Goal: Task Accomplishment & Management: Complete application form

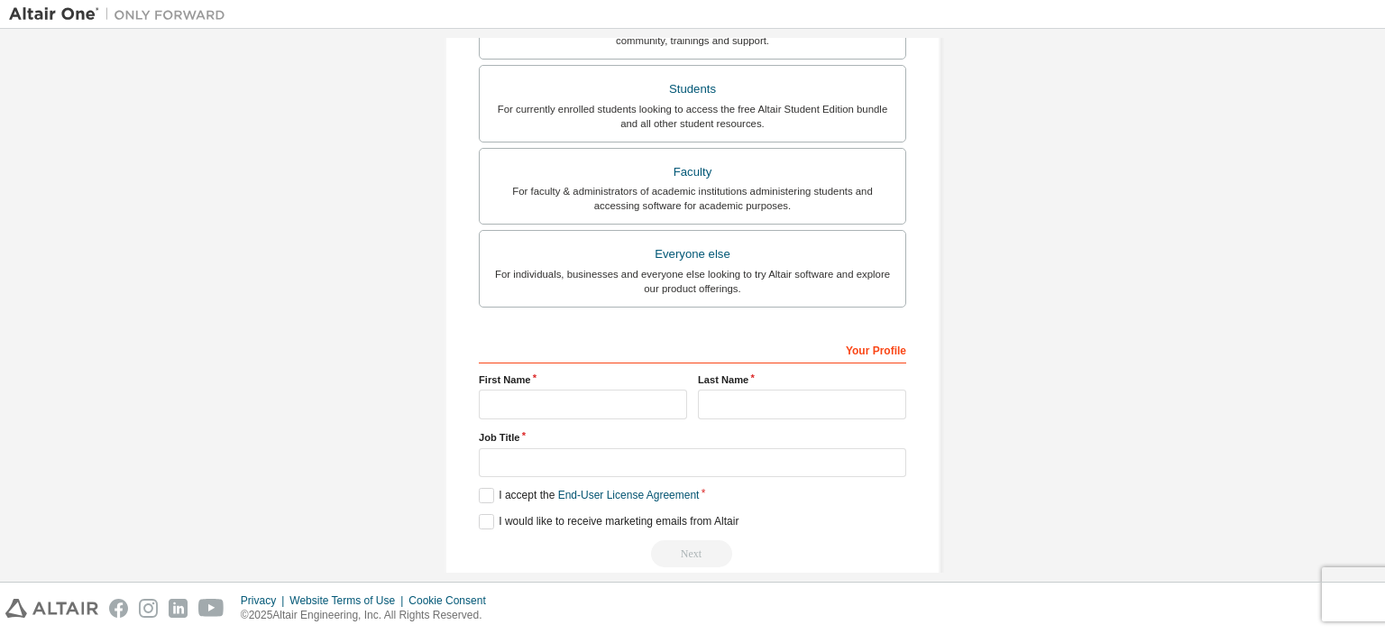
scroll to position [416, 0]
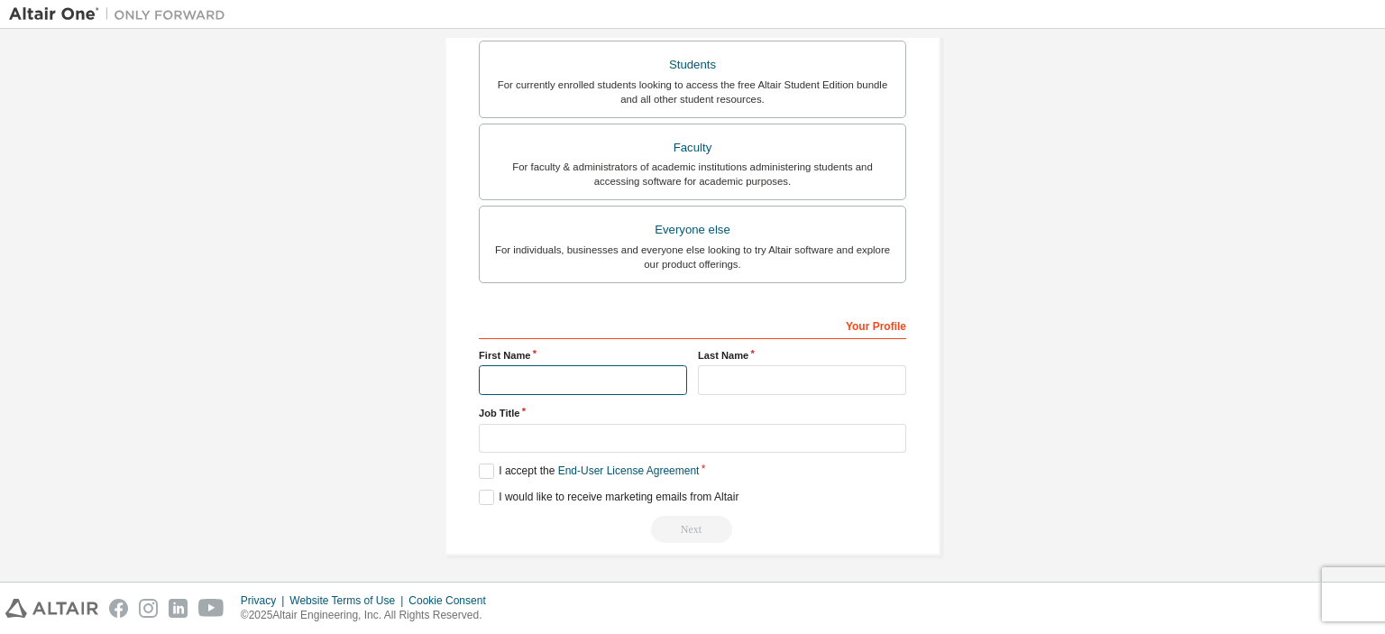
click at [564, 378] on input "text" at bounding box center [583, 380] width 208 height 30
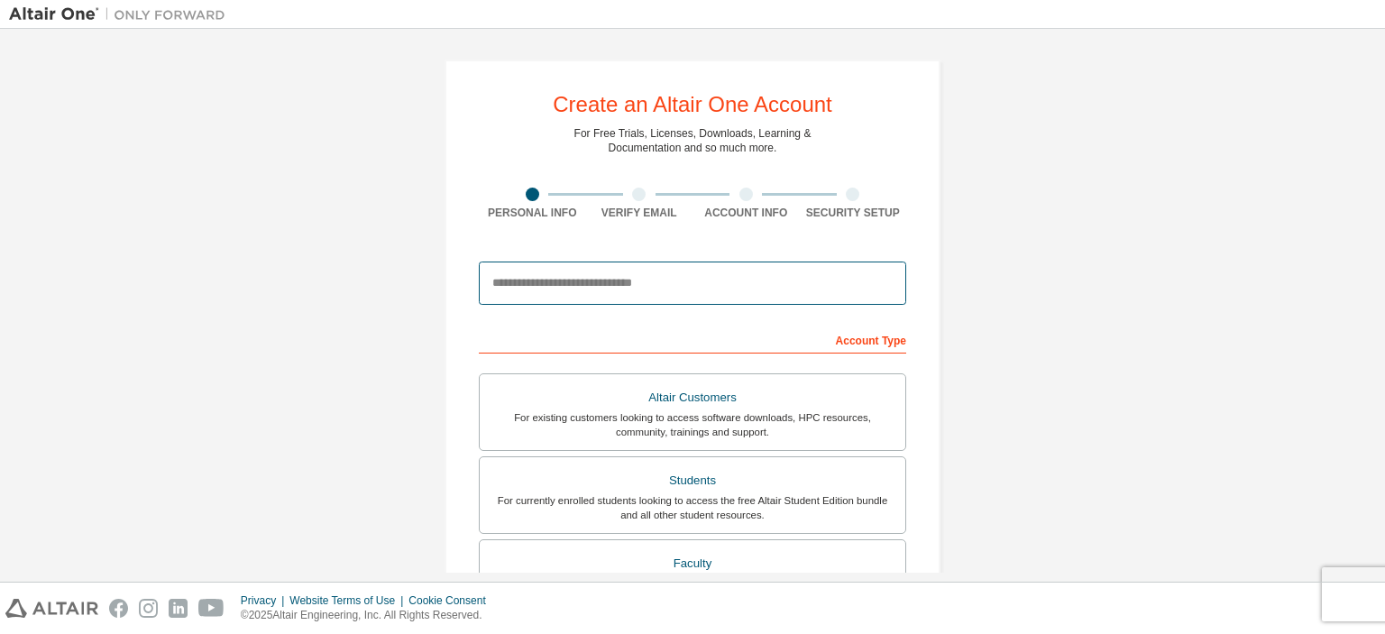
click at [616, 288] on input "email" at bounding box center [692, 282] width 427 height 43
drag, startPoint x: 616, startPoint y: 288, endPoint x: 465, endPoint y: 282, distance: 150.6
click at [465, 282] on div "Create an Altair One Account For Free Trials, Licenses, Downloads, Learning & D…" at bounding box center [692, 514] width 496 height 911
click at [581, 277] on input "********" at bounding box center [692, 282] width 427 height 43
type input "**********"
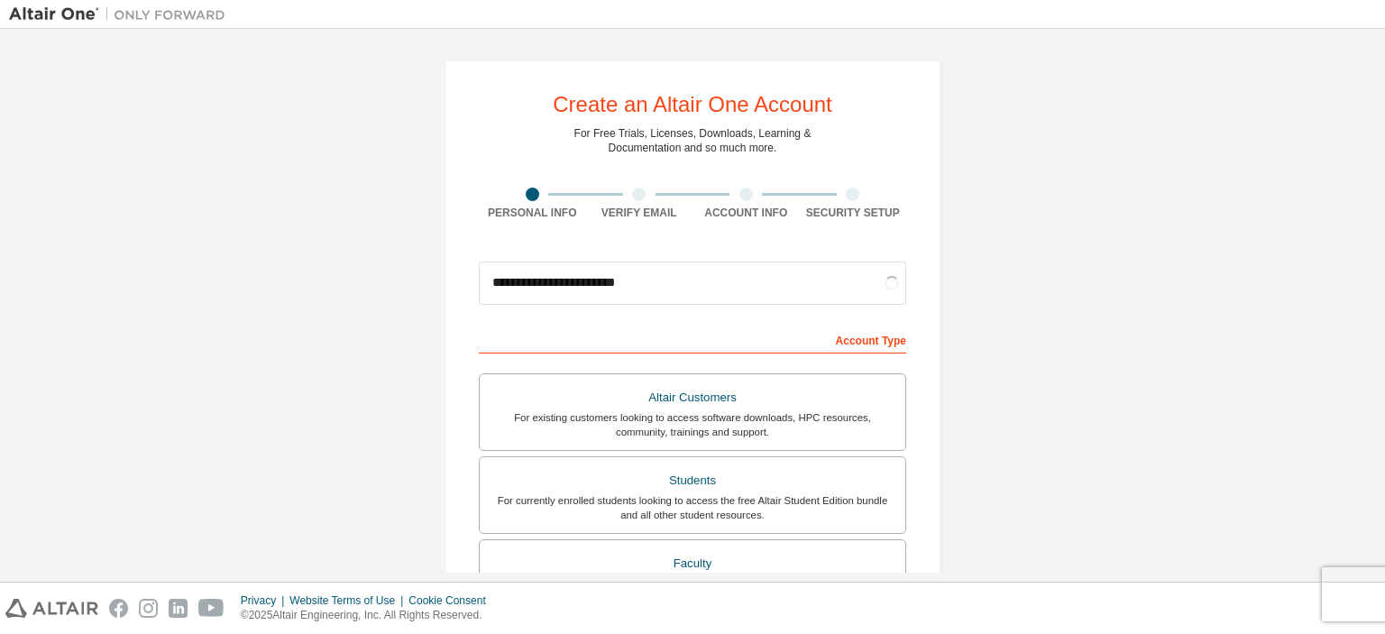
click at [700, 341] on div "Account Type" at bounding box center [692, 339] width 427 height 29
click at [518, 339] on div "Account Type" at bounding box center [692, 339] width 427 height 29
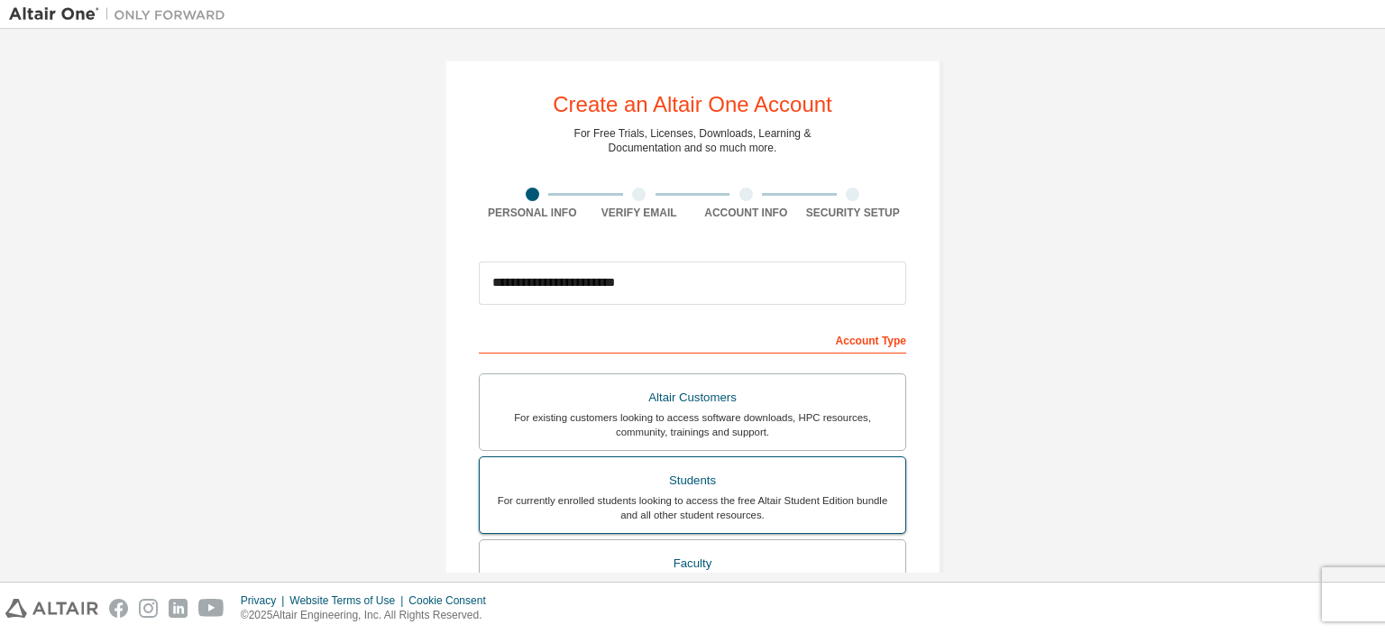
click at [663, 479] on div "Students" at bounding box center [692, 480] width 404 height 25
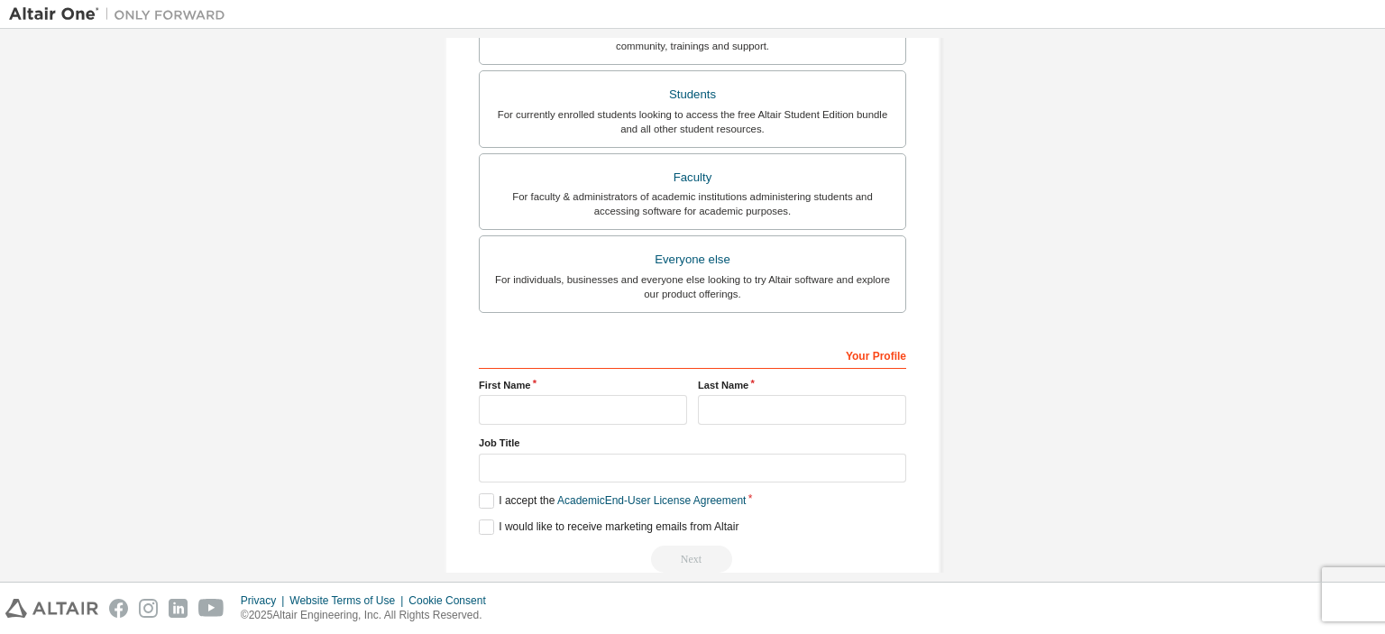
scroll to position [416, 0]
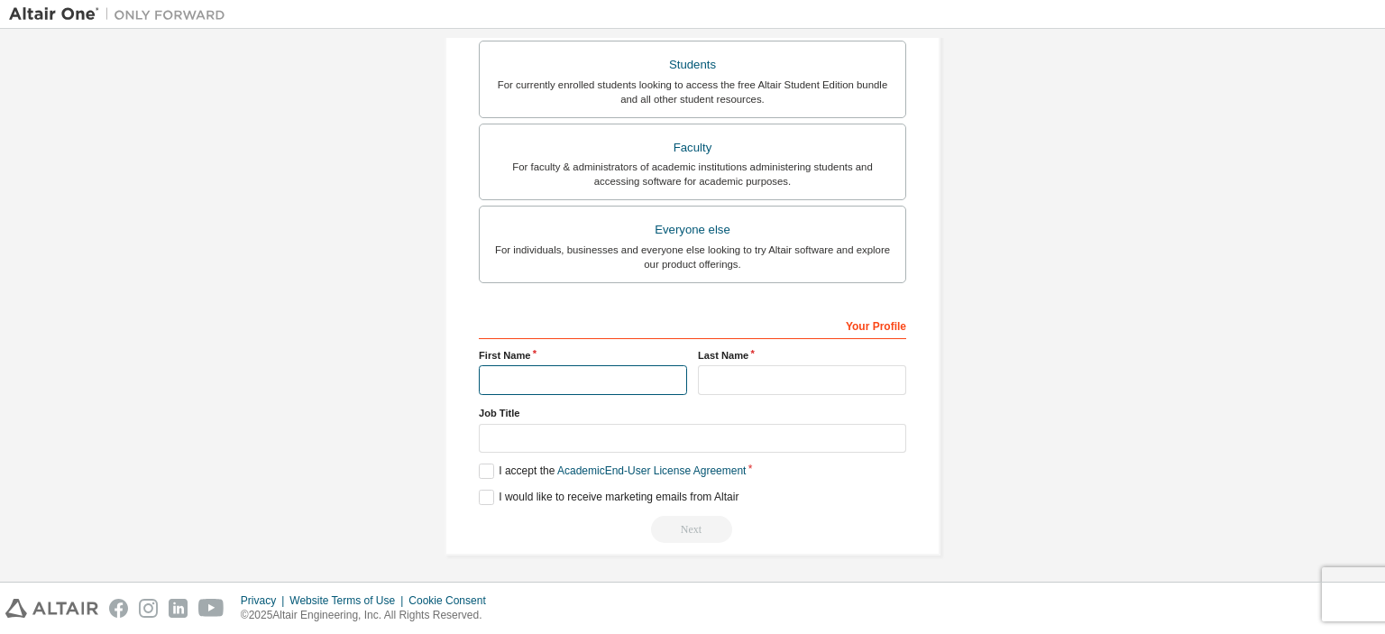
click at [607, 367] on input "text" at bounding box center [583, 380] width 208 height 30
type input "*****"
click at [736, 374] on input "text" at bounding box center [802, 380] width 208 height 30
type input "*****"
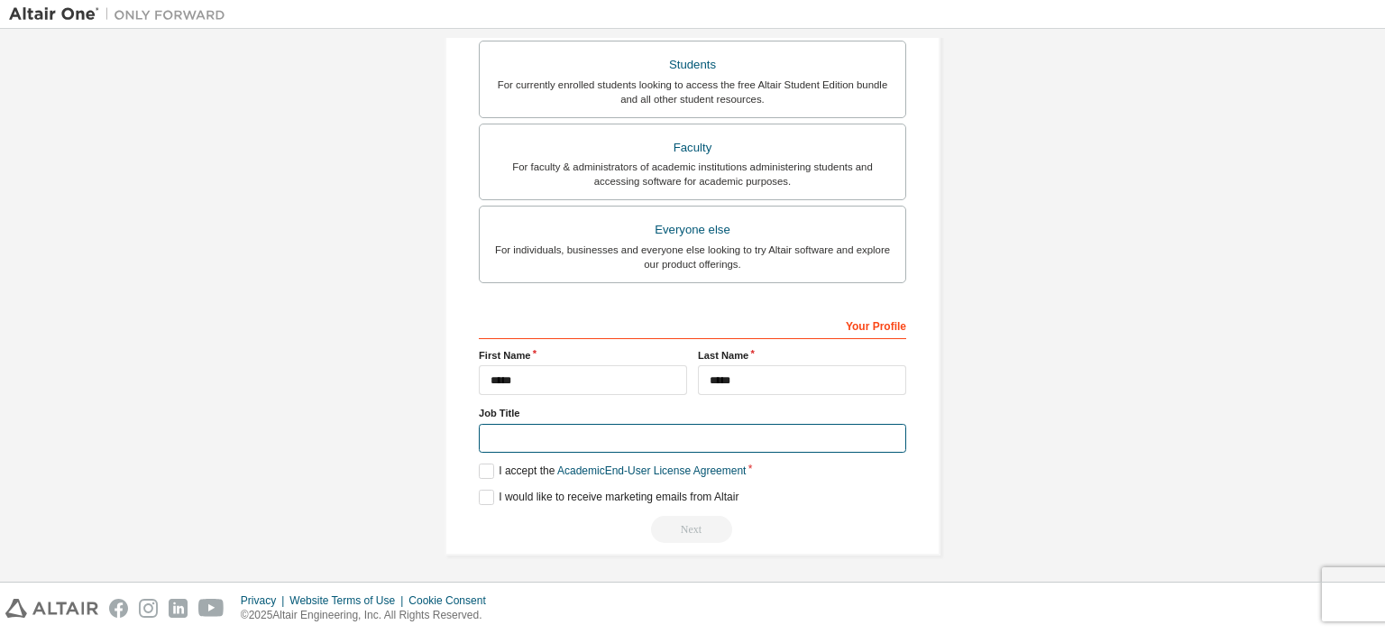
click at [678, 429] on input "text" at bounding box center [692, 439] width 427 height 30
type input "*******"
click at [488, 463] on label "I accept the Academic End-User License Agreement" at bounding box center [612, 470] width 267 height 15
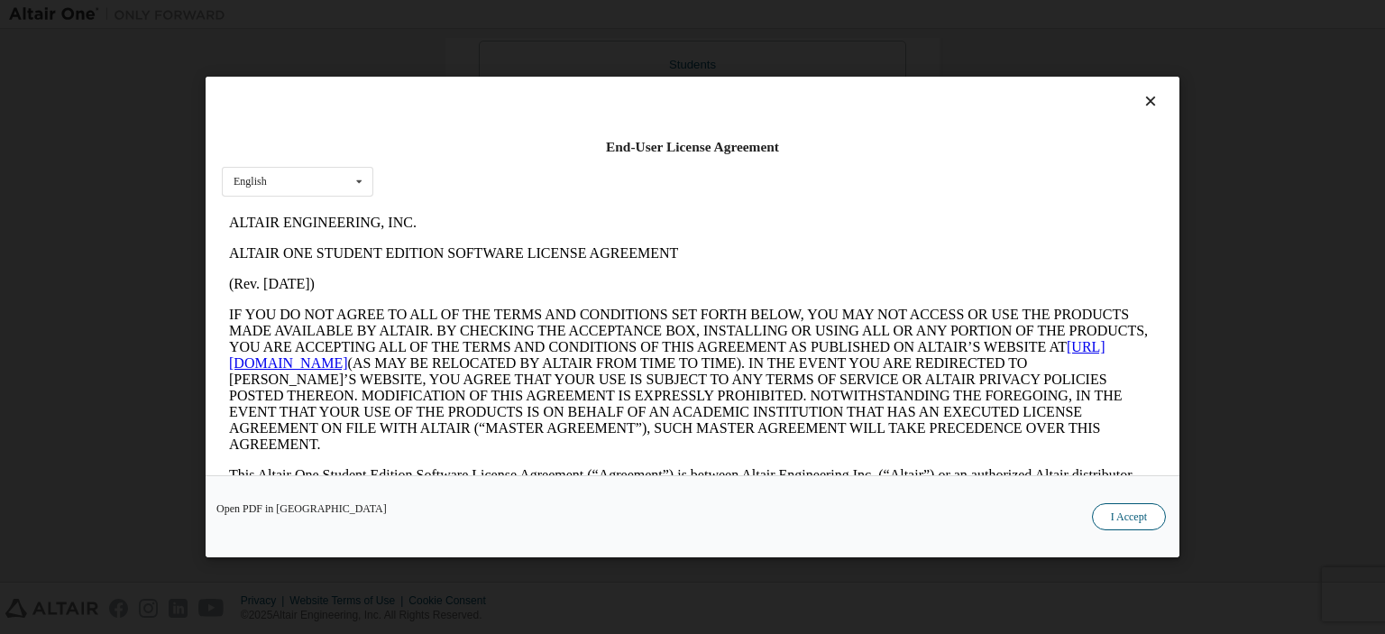
scroll to position [0, 0]
click at [1135, 522] on button "I Accept" at bounding box center [1129, 516] width 74 height 27
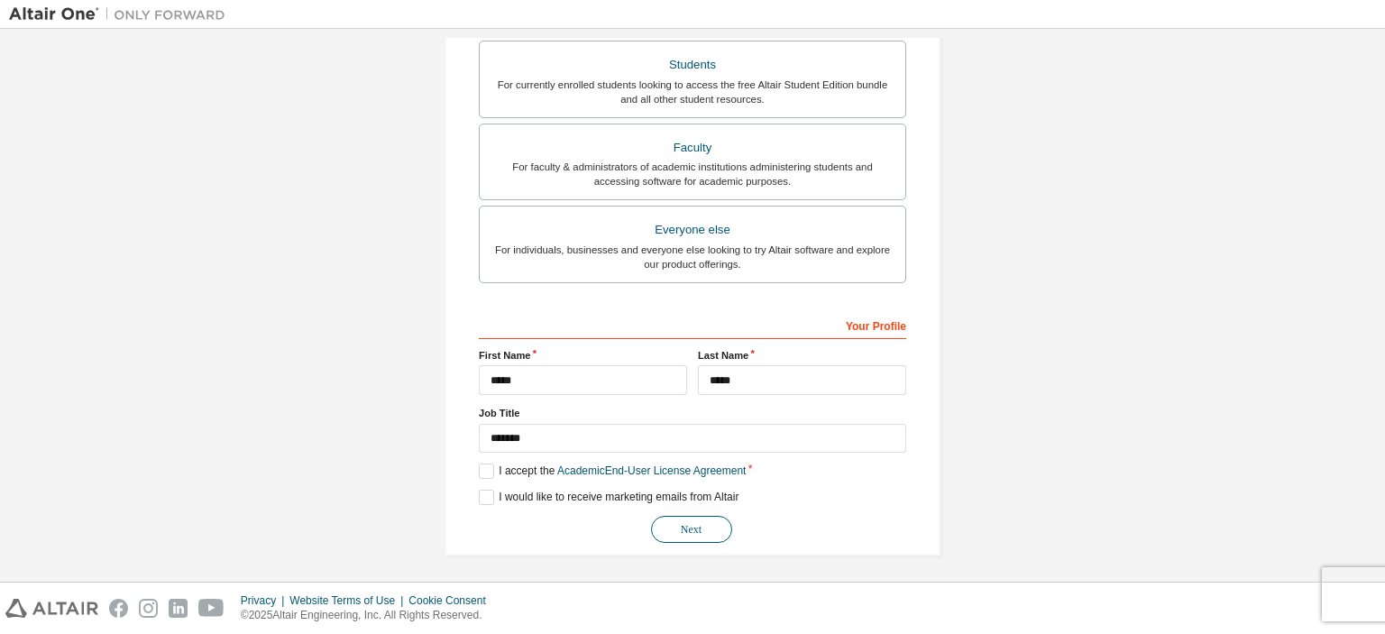
click at [696, 527] on button "Next" at bounding box center [691, 529] width 81 height 27
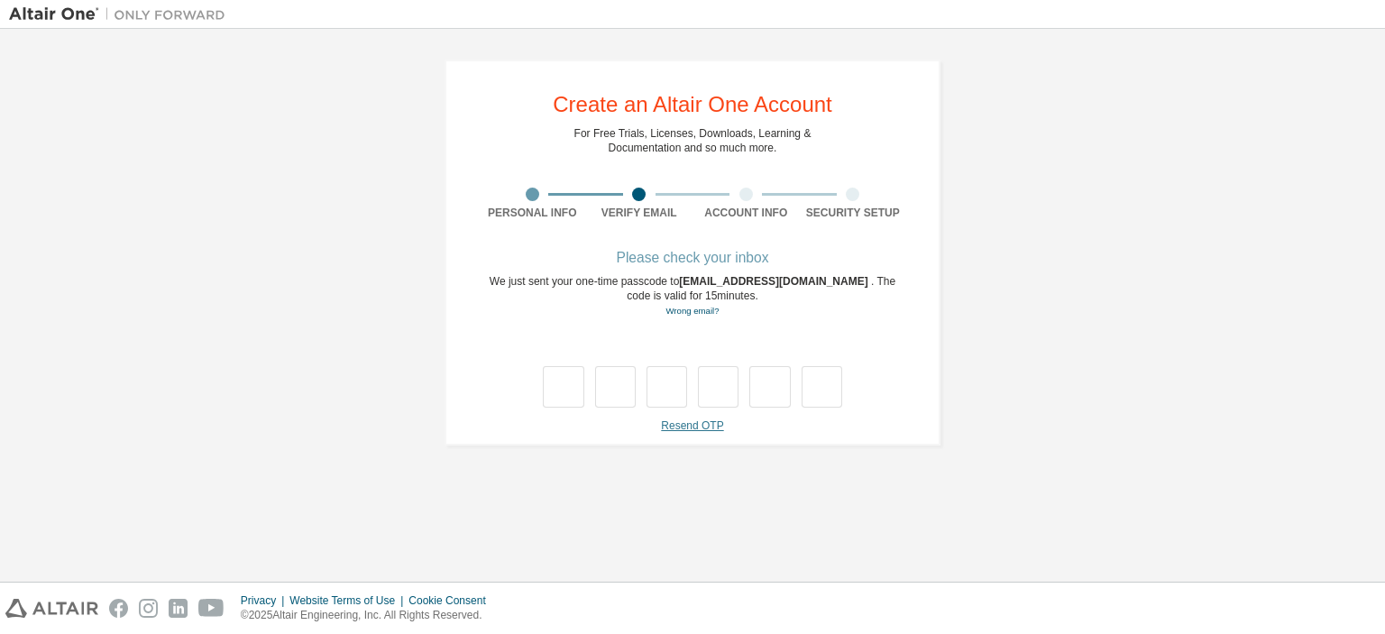
click at [696, 424] on link "Resend OTP" at bounding box center [692, 425] width 62 height 13
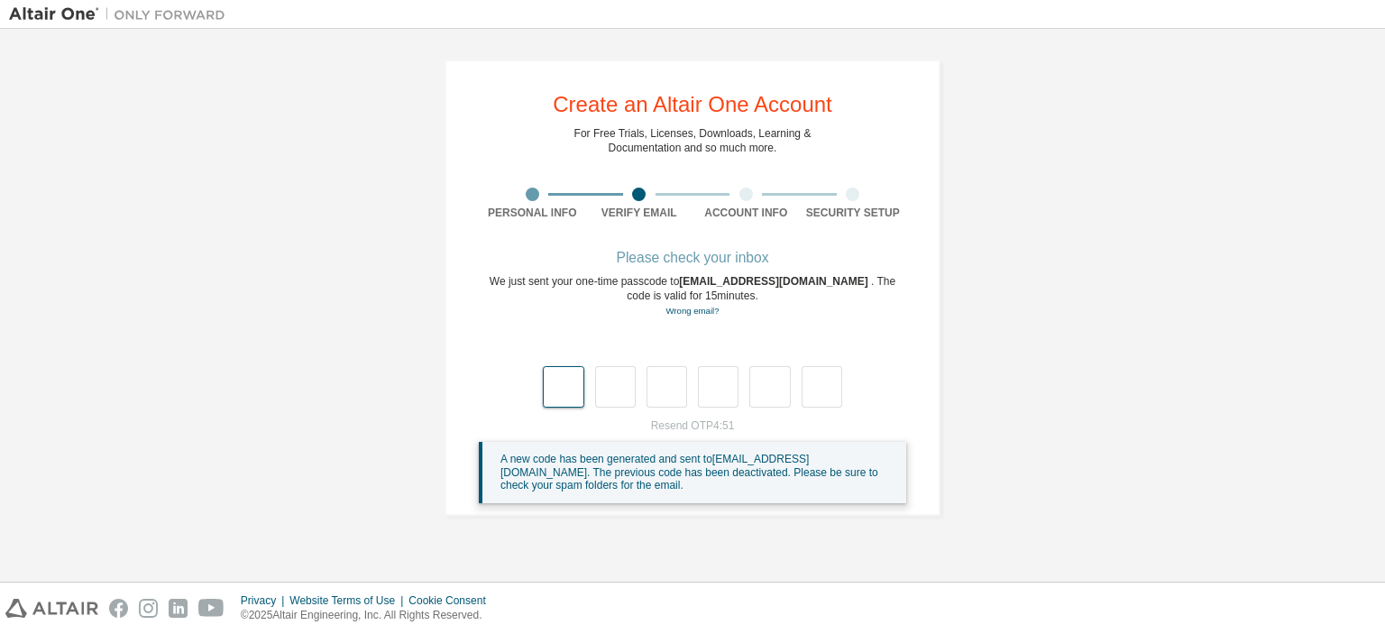
click at [566, 396] on input "text" at bounding box center [563, 386] width 41 height 41
type input "*"
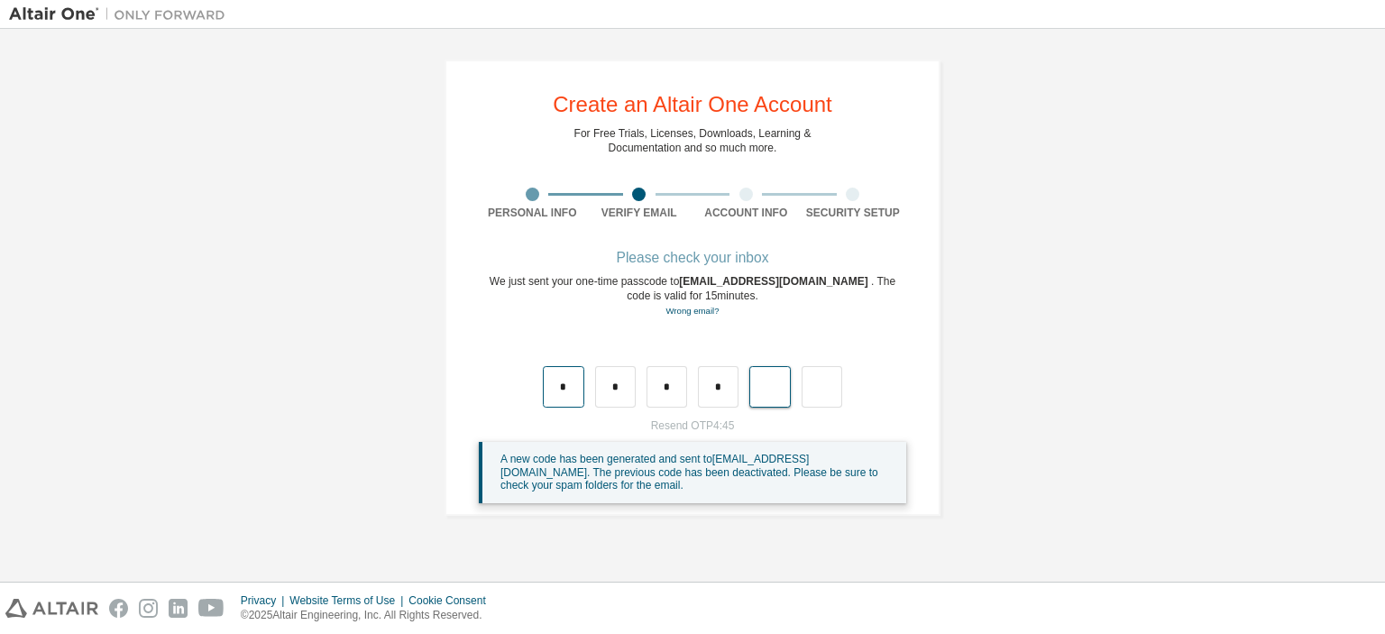
type input "*"
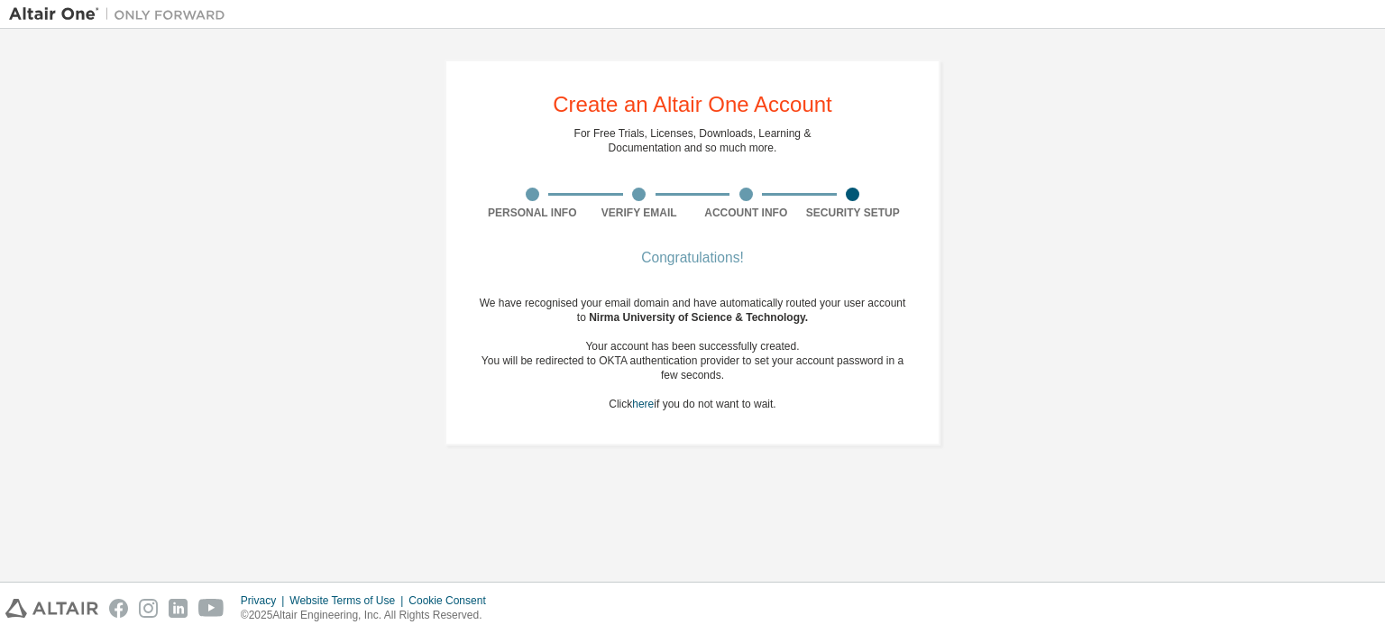
click at [998, 140] on div "Create an Altair One Account For Free Trials, Licenses, Downloads, Learning & D…" at bounding box center [692, 252] width 1367 height 429
